Goal: Use online tool/utility: Utilize a website feature to perform a specific function

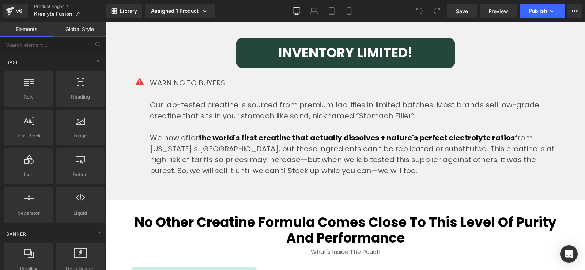
scroll to position [1755, 0]
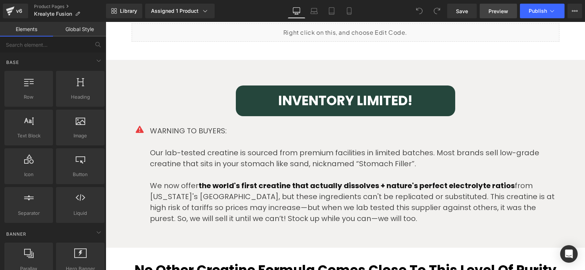
click at [503, 11] on span "Preview" at bounding box center [498, 11] width 20 height 8
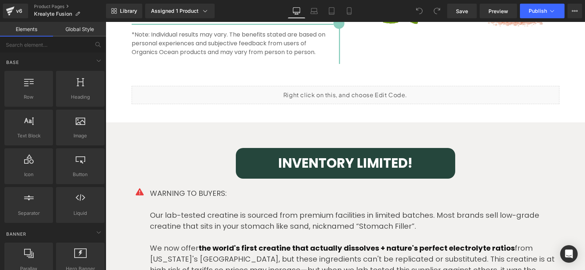
scroll to position [1682, 0]
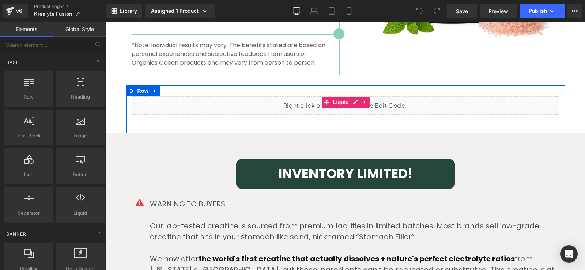
click at [313, 107] on div "Liquid" at bounding box center [346, 106] width 428 height 18
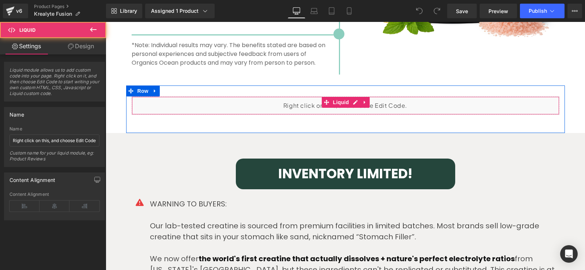
click at [317, 103] on div "Liquid" at bounding box center [346, 106] width 428 height 18
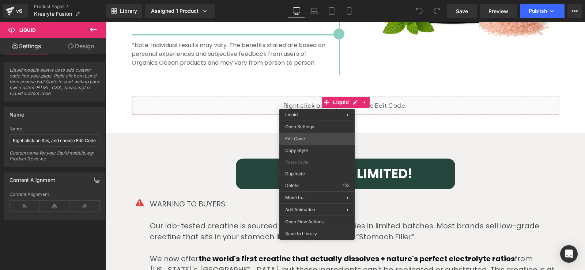
click at [311, 0] on div "You are previewing how the will restyle your page. You can not edit Elements in…" at bounding box center [292, 0] width 585 height 0
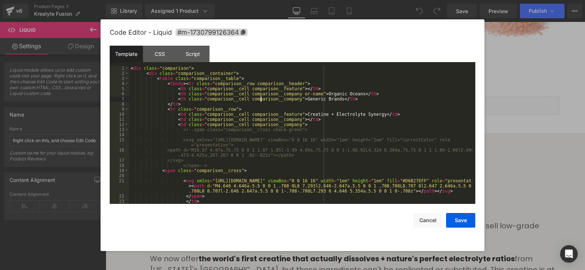
click at [261, 98] on div "< div class = "comparison" > < div class = "comparison__container" > < table cl…" at bounding box center [300, 140] width 343 height 148
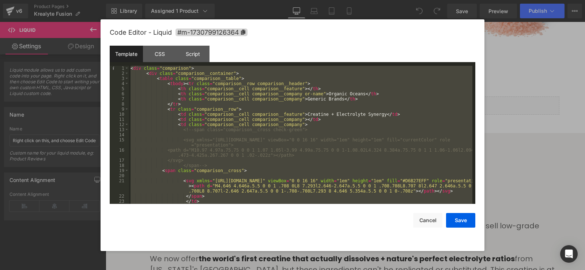
click at [306, 119] on div "< div class = "comparison" > < div class = "comparison__container" > < table cl…" at bounding box center [300, 135] width 343 height 138
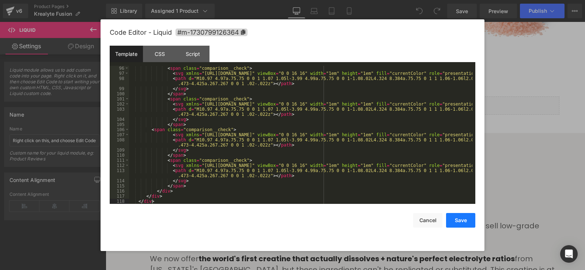
click at [463, 218] on button "Save" at bounding box center [460, 220] width 29 height 15
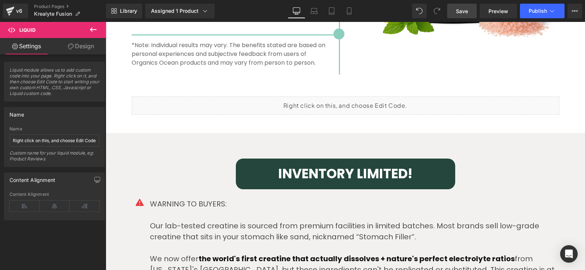
click at [462, 11] on span "Save" at bounding box center [462, 11] width 12 height 8
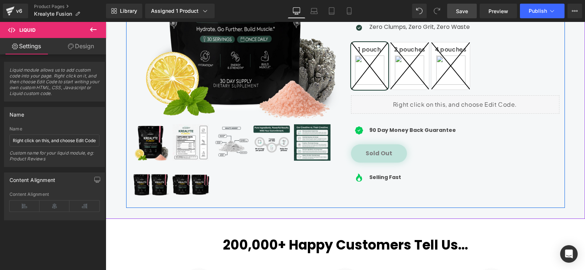
scroll to position [73, 0]
